Goal: Task Accomplishment & Management: Use online tool/utility

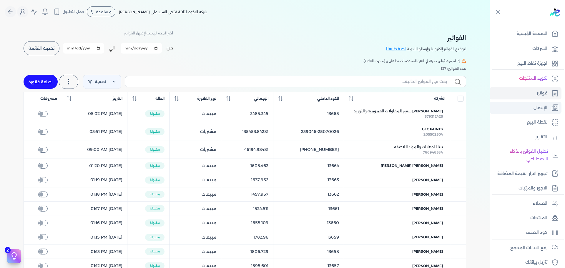
click at [544, 106] on p "الإيصال" at bounding box center [541, 108] width 14 height 8
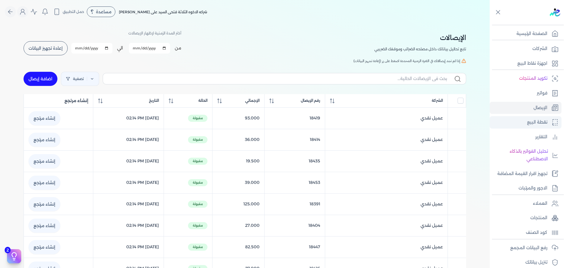
click at [536, 120] on p "نقطة البيع" at bounding box center [537, 123] width 20 height 8
select select "EGP"
select select "EGS"
select select "B"
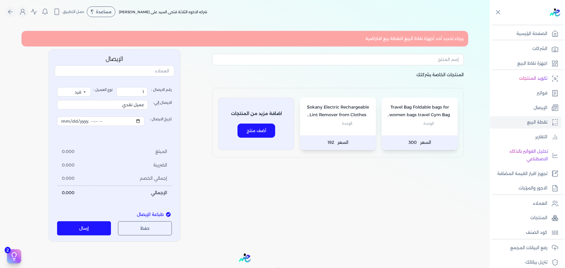
drag, startPoint x: 314, startPoint y: 46, endPoint x: 323, endPoint y: 42, distance: 9.2
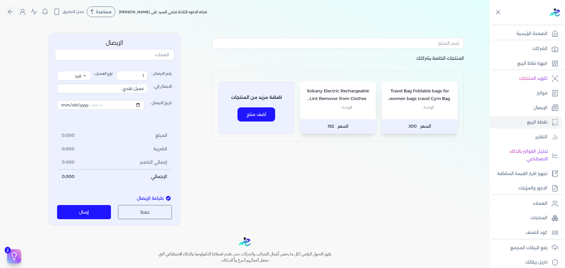
click at [301, 162] on div "المنتجات الخاصة بشركتك Travel Bag Foldable bags for women bags travel Gym Bag L…" at bounding box center [337, 129] width 261 height 192
